Goal: Task Accomplishment & Management: Manage account settings

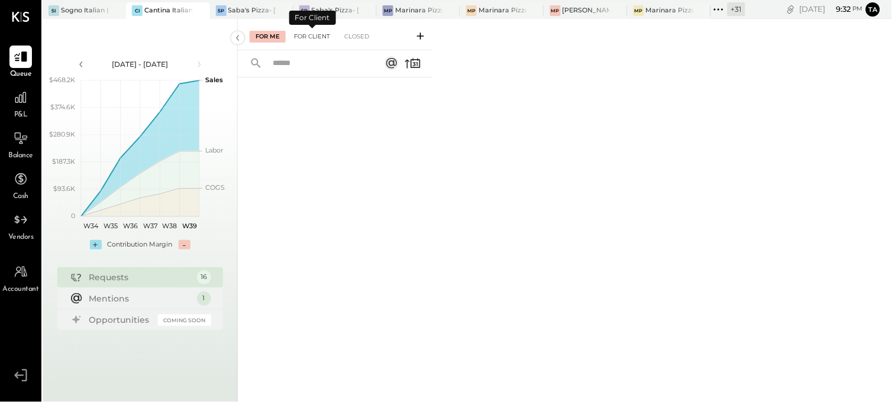
click at [300, 37] on div "For Client" at bounding box center [312, 37] width 48 height 12
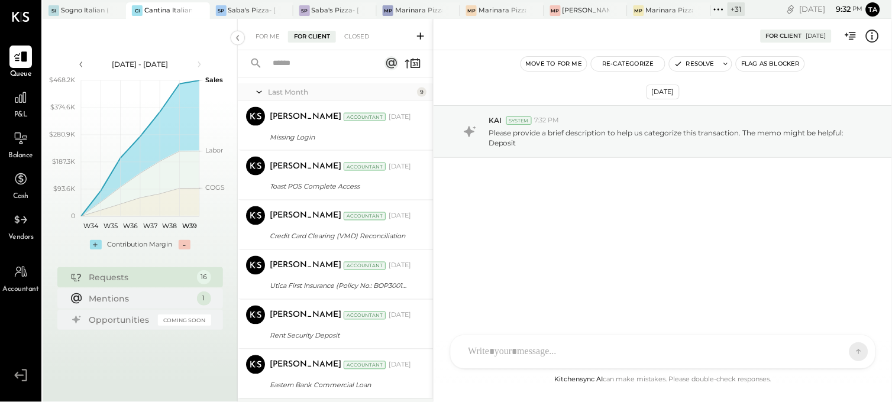
scroll to position [328, 0]
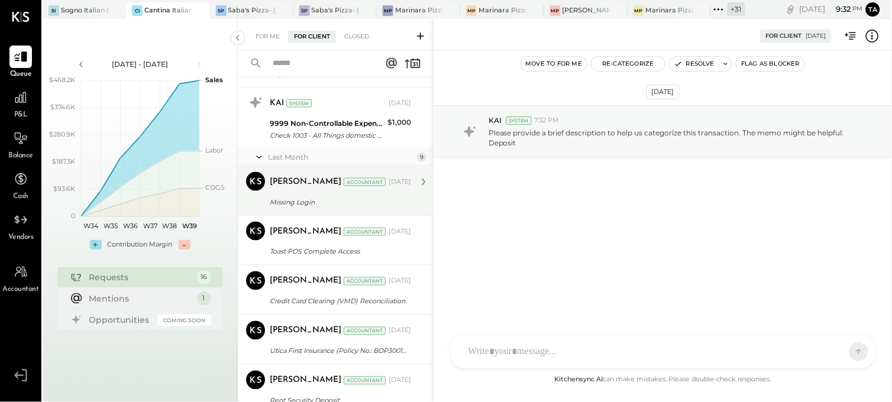
click at [345, 203] on div "Missing Login" at bounding box center [339, 202] width 138 height 12
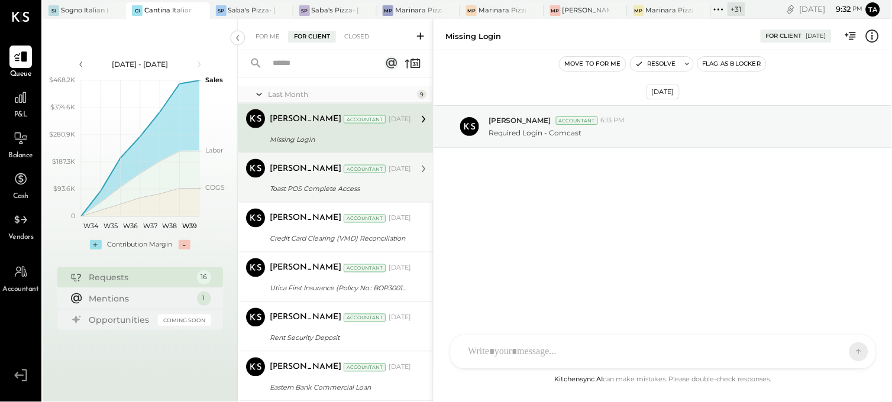
scroll to position [394, 0]
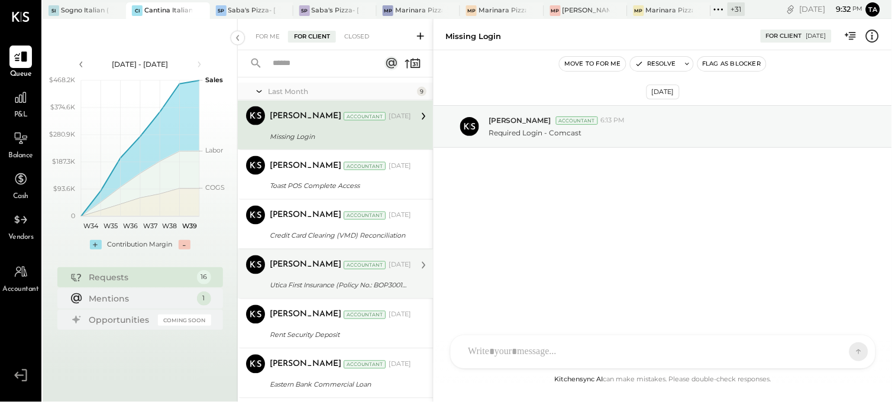
click at [381, 283] on div "Utica First Insurance (Policy No.: BOP3001670000)" at bounding box center [339, 286] width 138 height 12
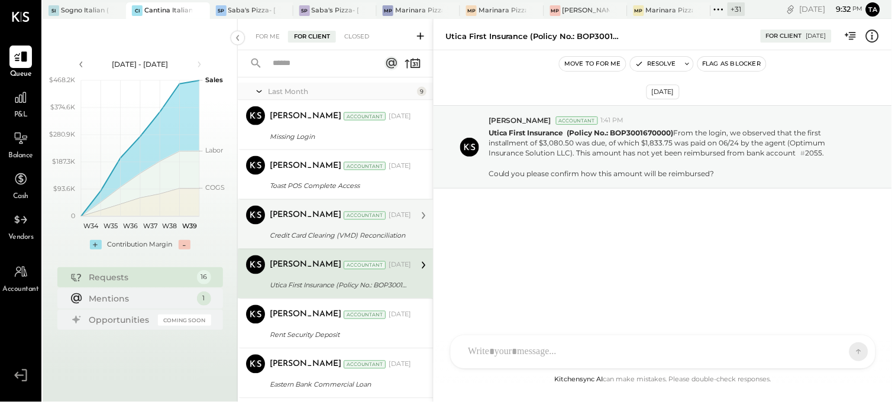
scroll to position [460, 0]
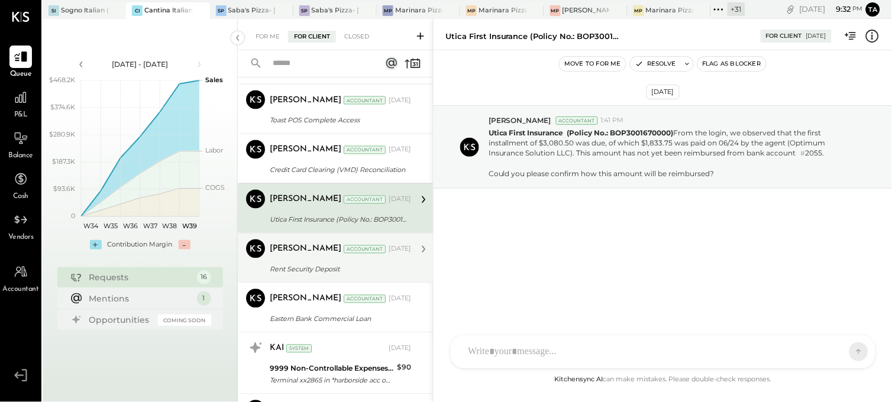
click at [386, 264] on div "Rent Security Deposit" at bounding box center [339, 270] width 138 height 12
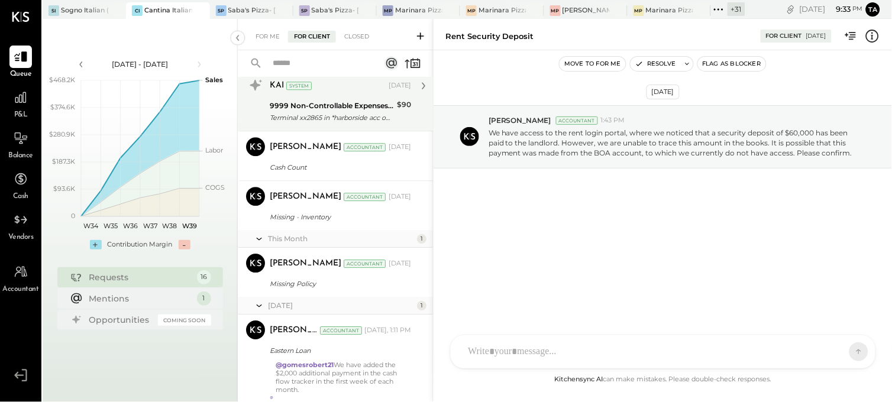
scroll to position [788, 0]
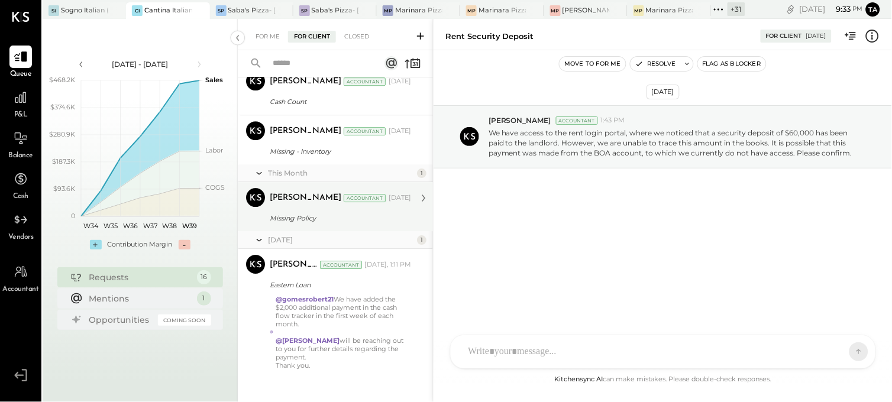
click at [368, 219] on div "Missing Policy" at bounding box center [339, 218] width 138 height 12
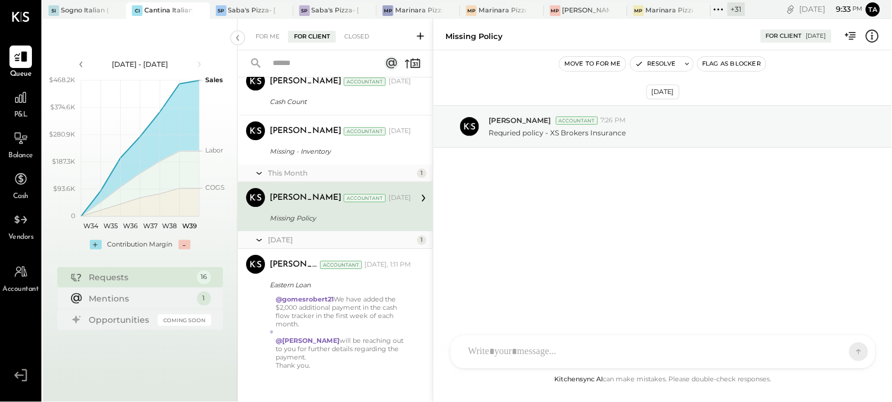
scroll to position [796, 0]
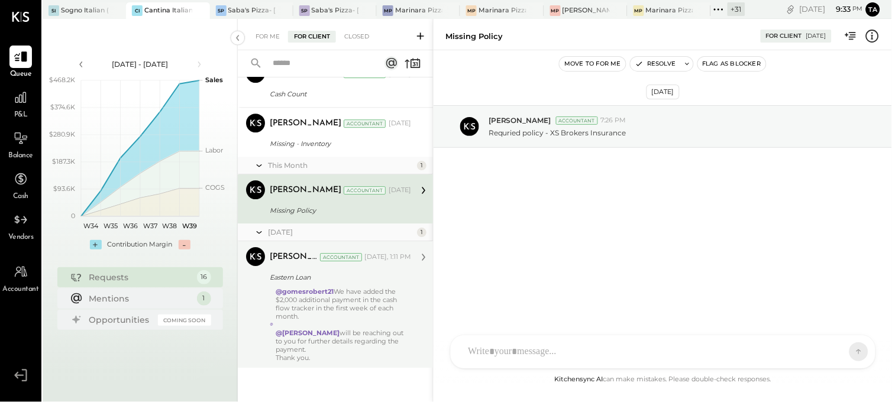
click at [373, 324] on div "@[PERSON_NAME] will be reaching out to you for further details regarding the pa…" at bounding box center [343, 341] width 135 height 41
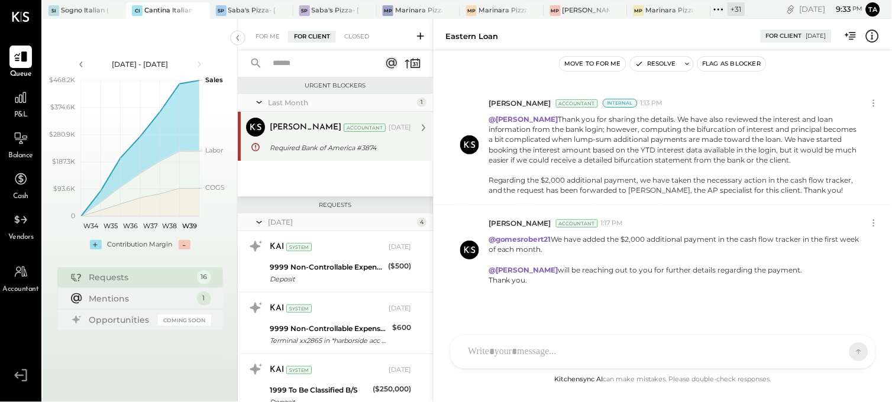
click at [327, 156] on div "[PERSON_NAME] Accountant [PERSON_NAME] Accountant [DATE] Required Bank of Ameri…" at bounding box center [335, 136] width 195 height 49
